Goal: Transaction & Acquisition: Obtain resource

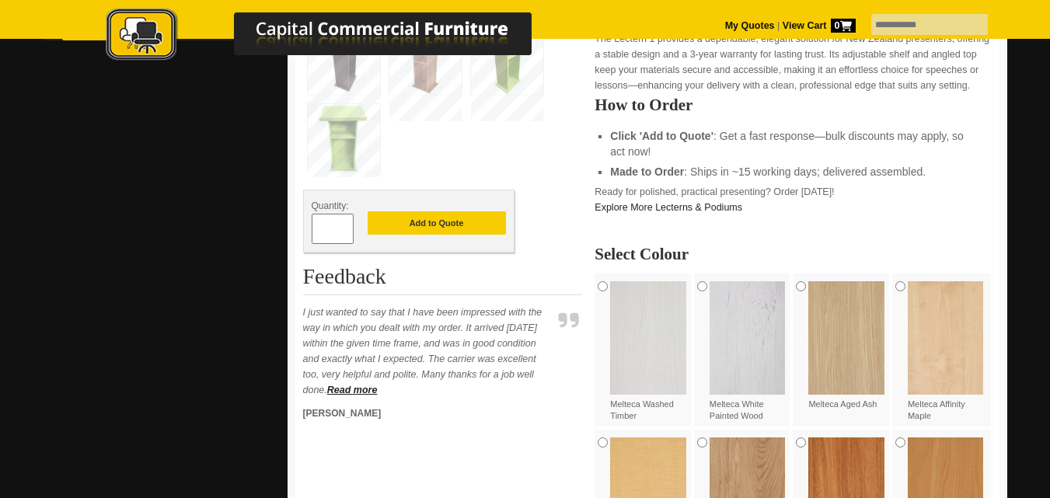
scroll to position [653, 0]
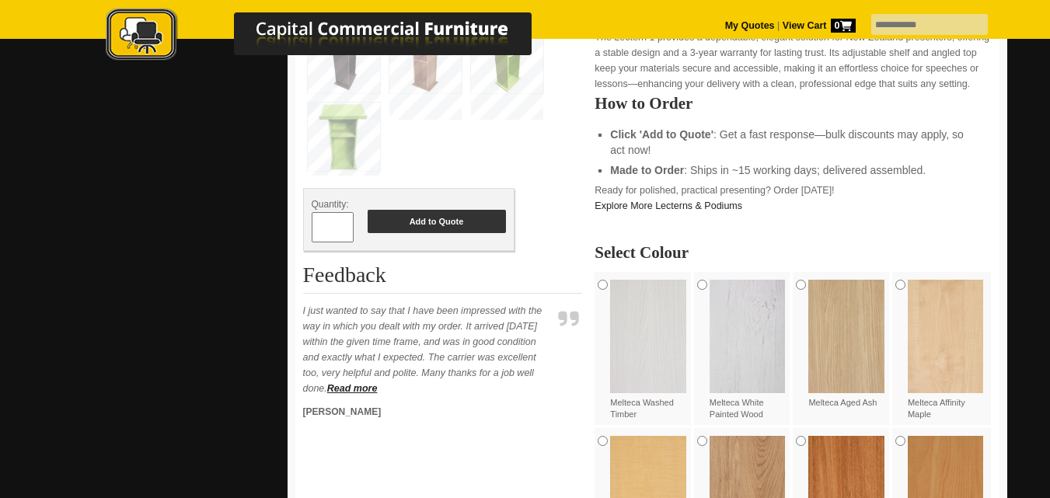
click at [413, 233] on button "Add to Quote" at bounding box center [437, 221] width 138 height 23
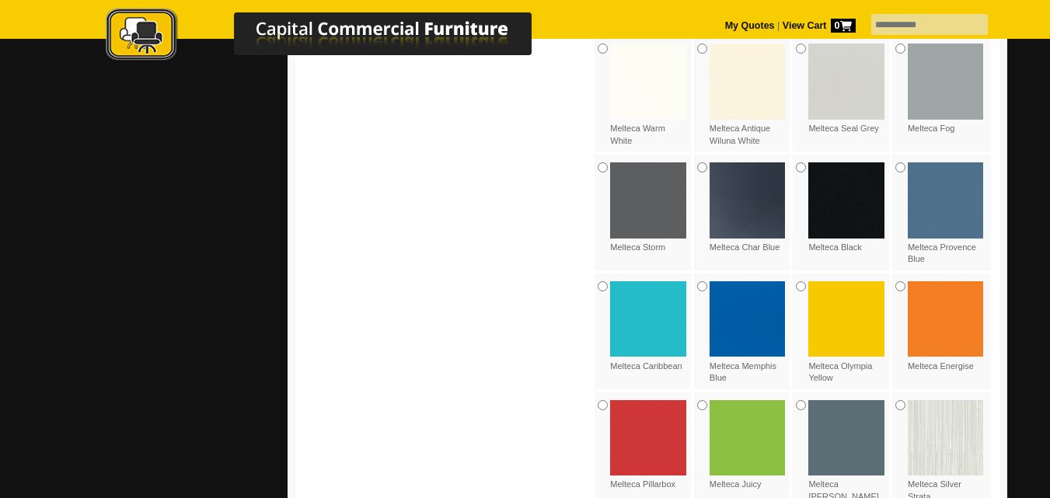
scroll to position [1342, 0]
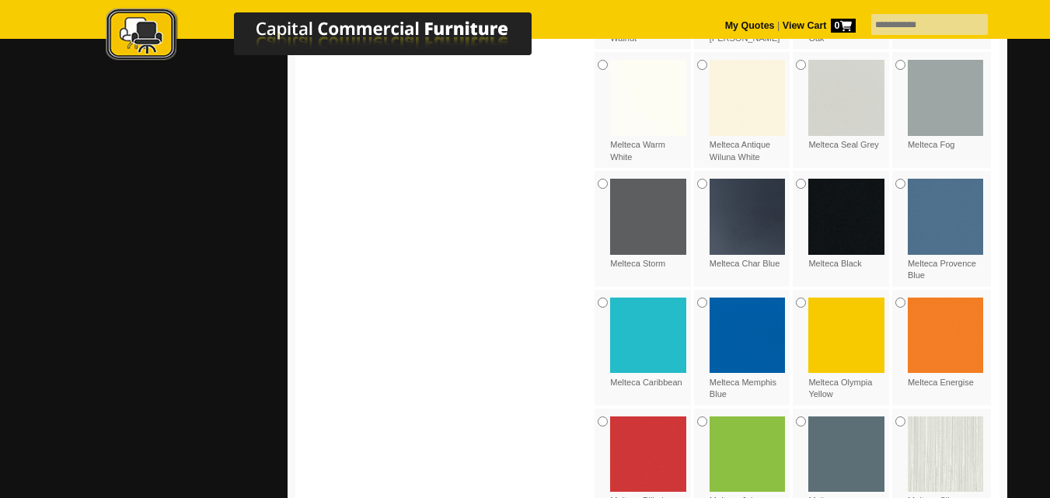
click at [794, 211] on div "Melteca Black" at bounding box center [842, 224] width 99 height 106
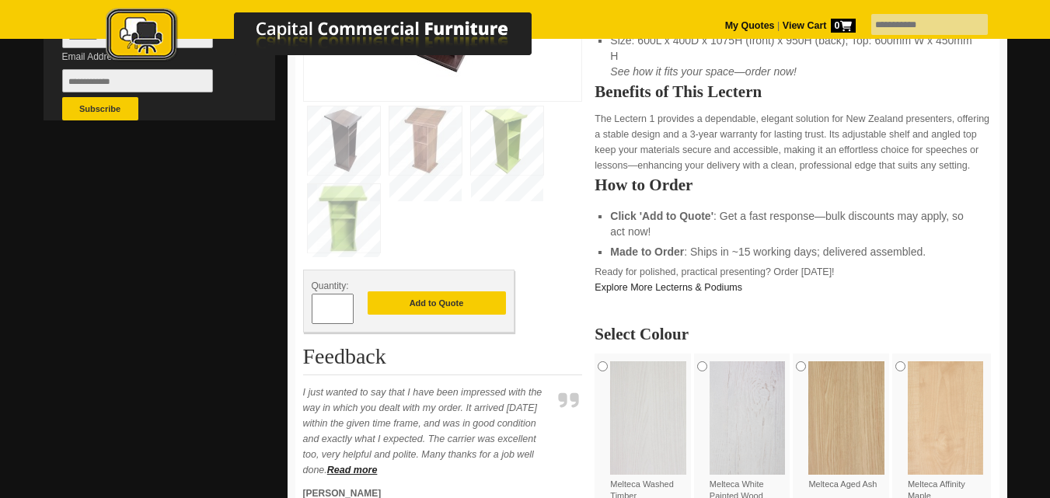
scroll to position [609, 0]
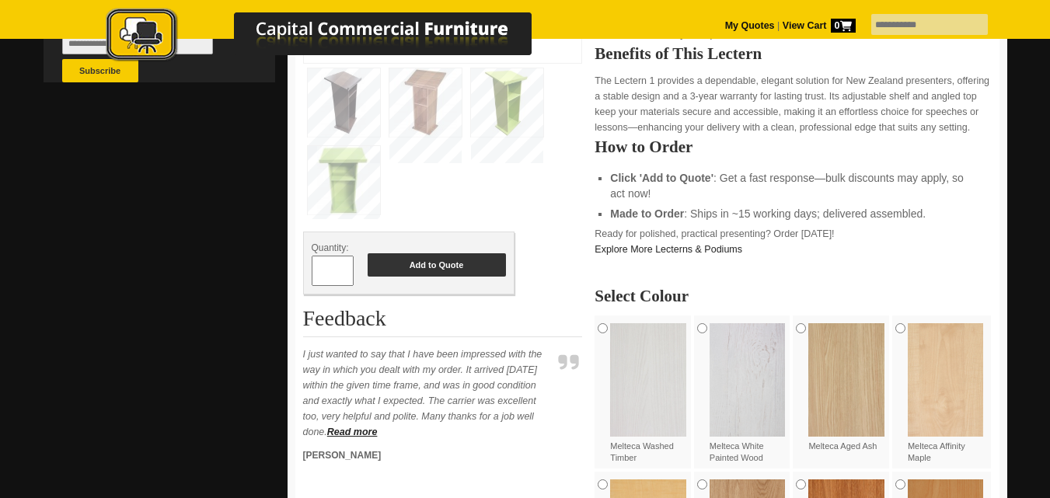
click at [440, 277] on button "Add to Quote" at bounding box center [437, 264] width 138 height 23
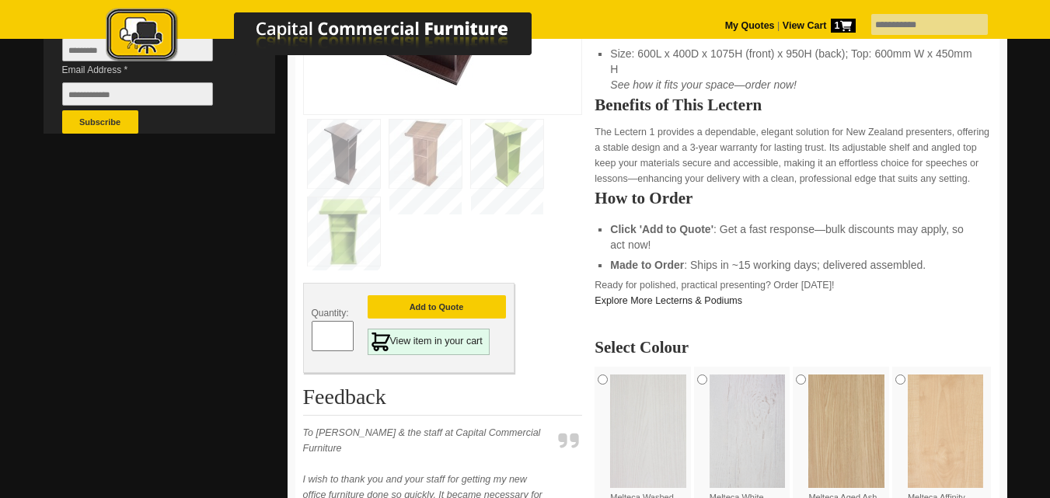
scroll to position [715, 0]
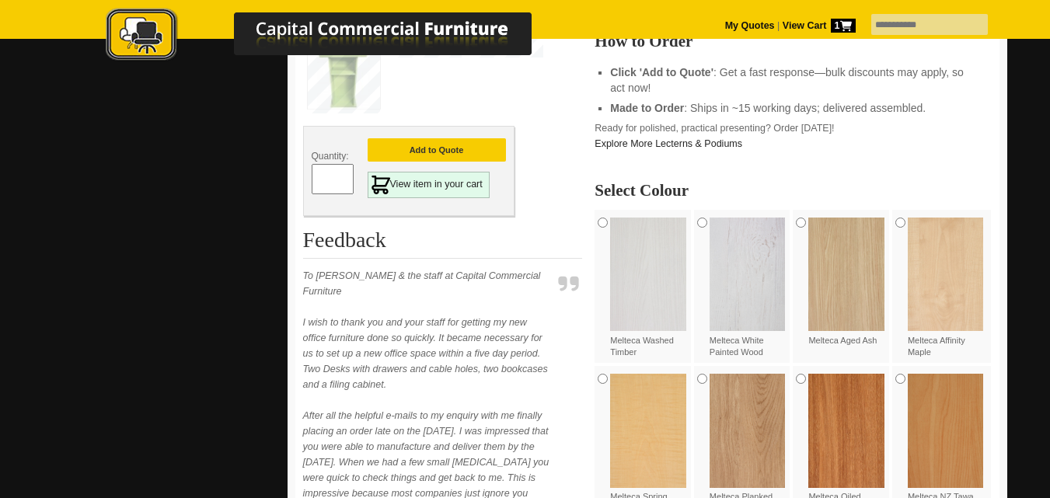
click at [840, 24] on icon at bounding box center [846, 26] width 12 height 12
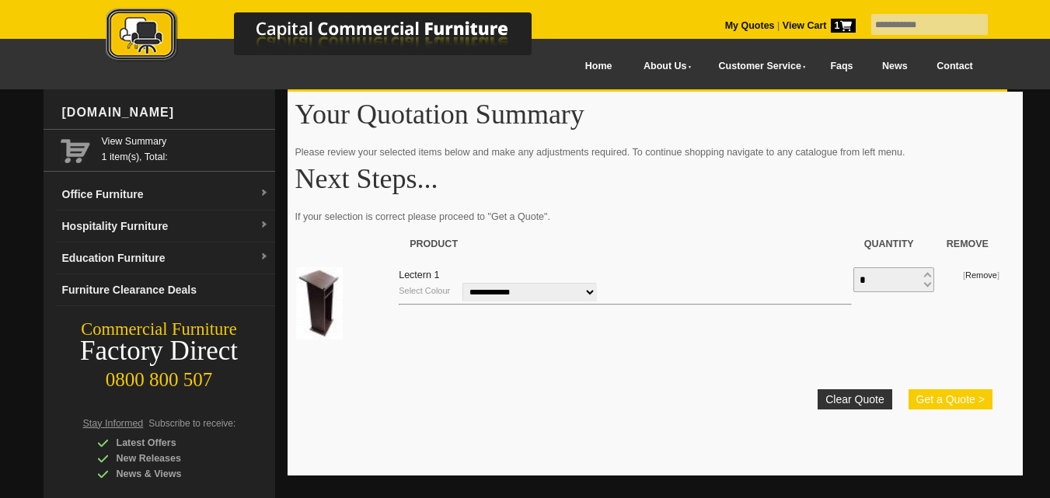
click at [932, 401] on button "Get a Quote >" at bounding box center [950, 399] width 84 height 20
